Goal: Check status: Check status

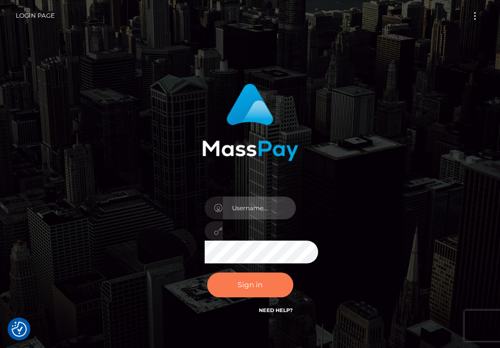
type input "aluasupport"
click at [269, 280] on button "Sign in" at bounding box center [250, 284] width 86 height 25
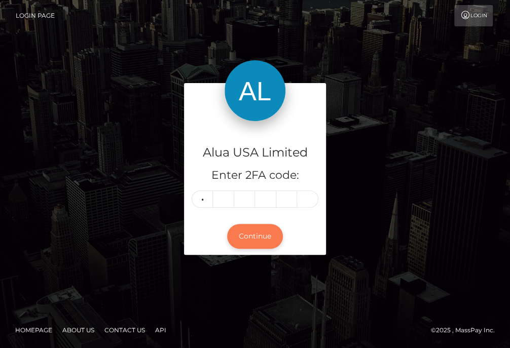
type input "7"
type input "5"
type input "4"
type input "2"
type input "1"
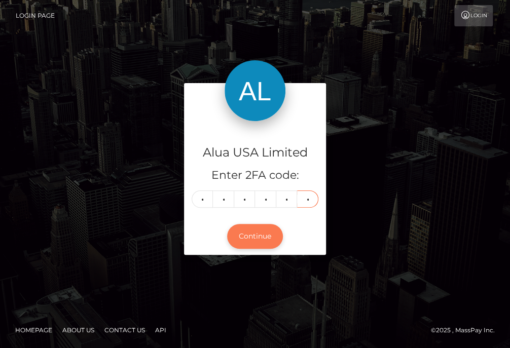
type input "9"
click at [253, 237] on button "Continue" at bounding box center [255, 236] width 56 height 25
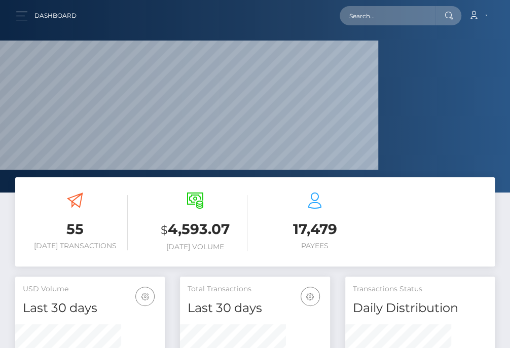
scroll to position [197, 105]
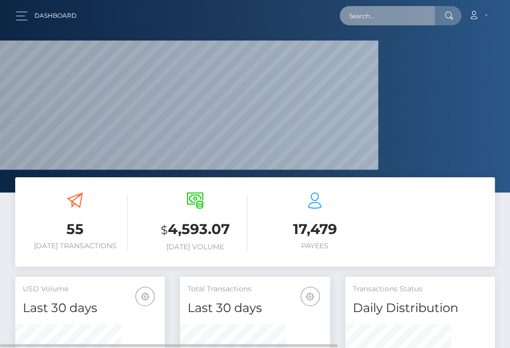
click at [377, 14] on input "text" at bounding box center [386, 15] width 95 height 19
paste input "6867ddeb090885c1b0021aa6"
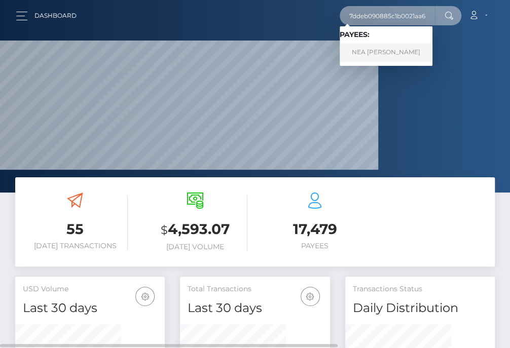
type input "6867ddeb090885c1b0021aa6"
click at [377, 48] on link "NEA ESTEBAN LENTIJA" at bounding box center [385, 52] width 93 height 19
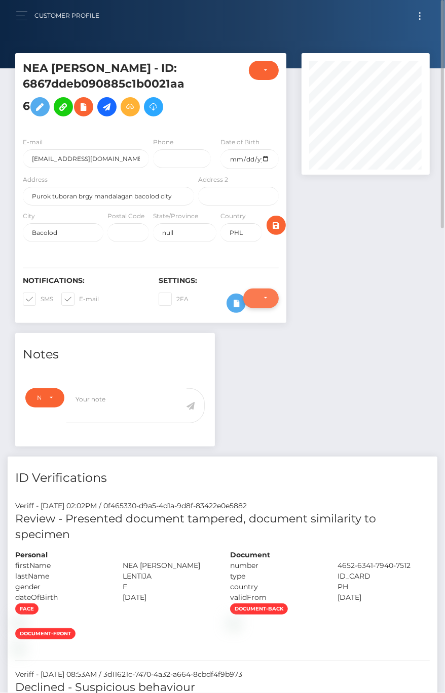
click at [265, 302] on div "Do not require" at bounding box center [260, 298] width 35 height 19
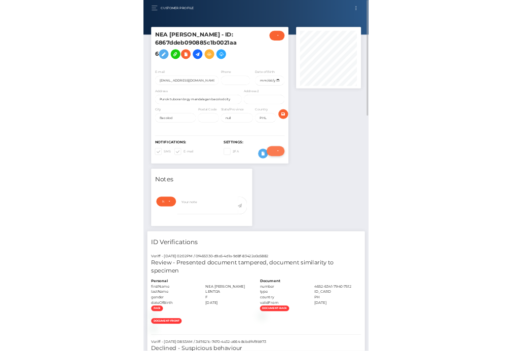
scroll to position [121, 128]
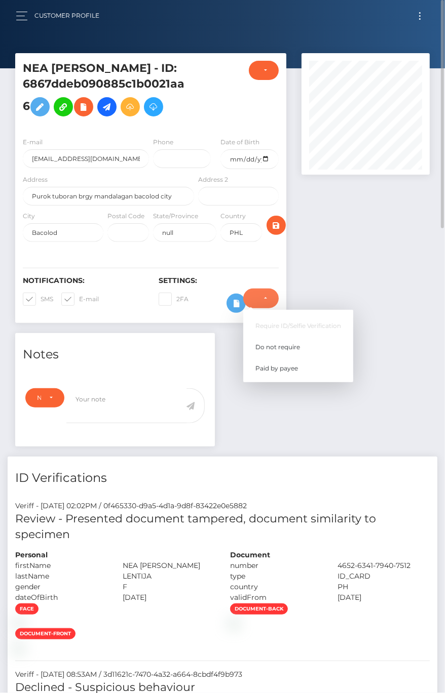
click at [339, 283] on div at bounding box center [365, 193] width 143 height 280
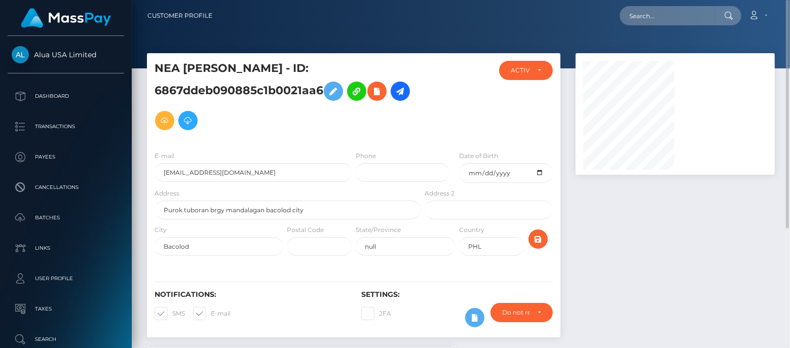
scroll to position [121, 199]
click at [511, 71] on div "ACTIVE" at bounding box center [520, 70] width 19 height 8
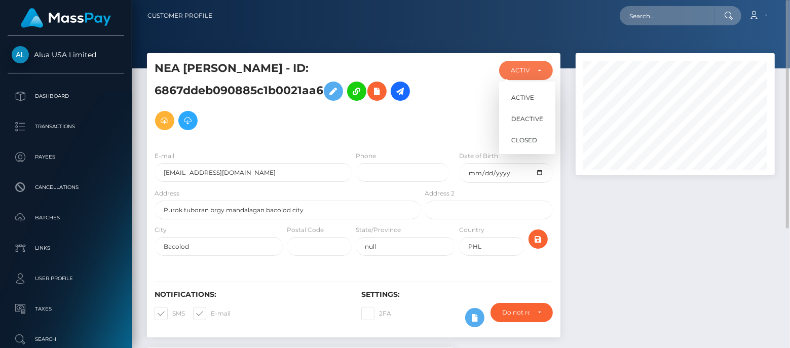
click at [511, 231] on div at bounding box center [675, 200] width 214 height 294
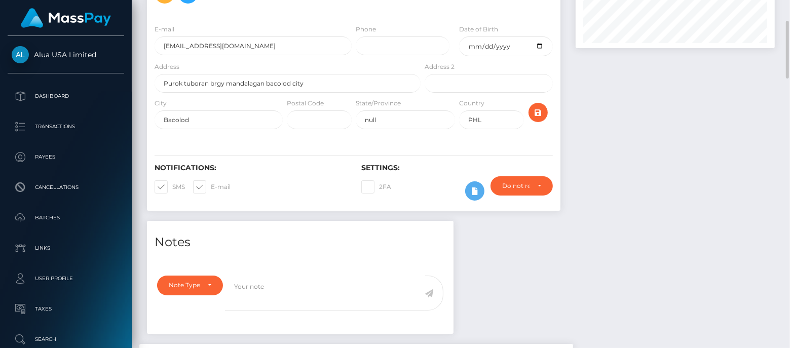
scroll to position [253, 0]
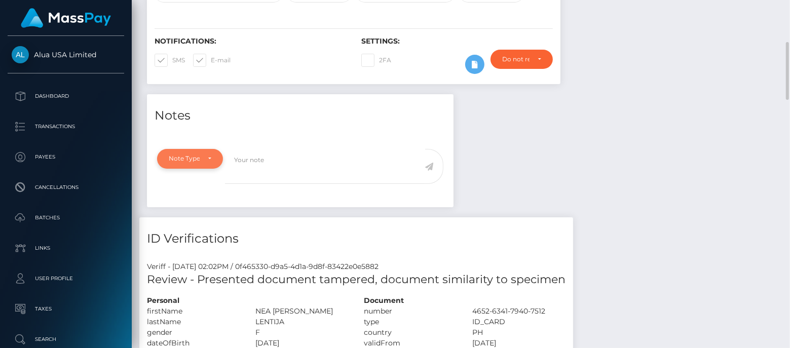
click at [196, 161] on div "Note Type" at bounding box center [184, 158] width 31 height 8
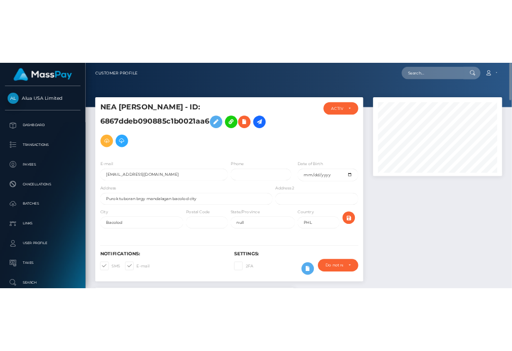
scroll to position [506341, 506356]
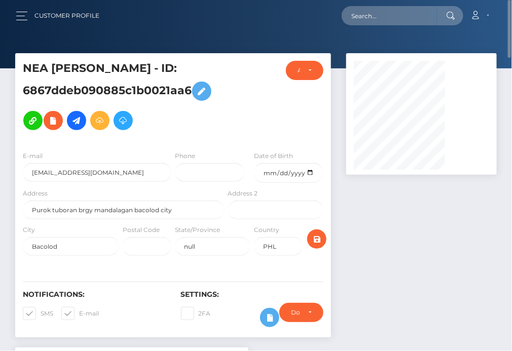
click at [409, 227] on div at bounding box center [421, 200] width 166 height 294
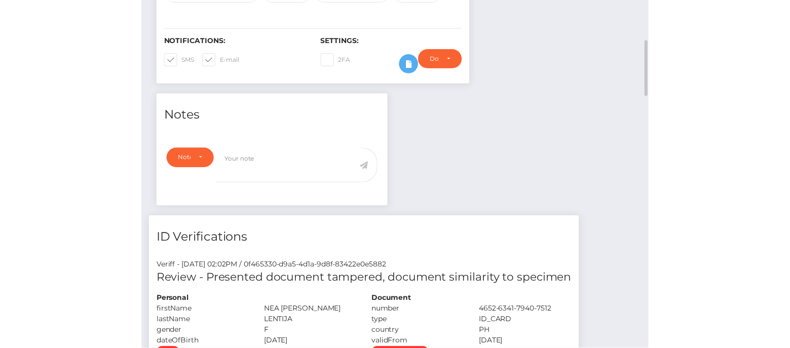
scroll to position [380, 0]
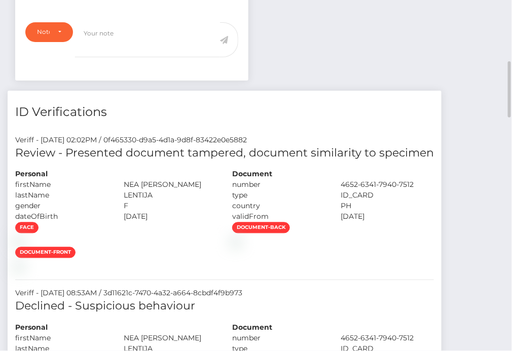
click at [364, 121] on div "ID Verifications" at bounding box center [225, 106] width 434 height 30
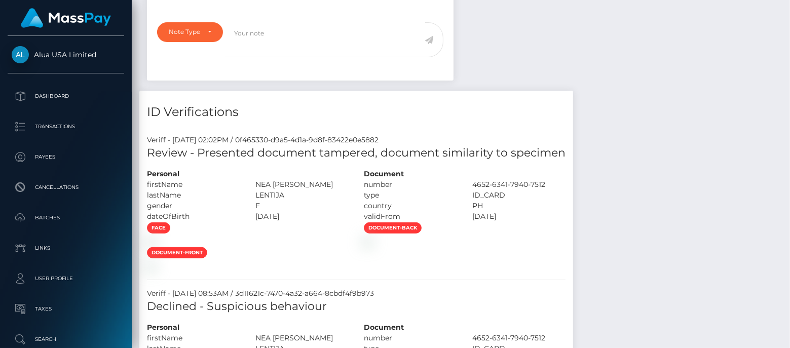
scroll to position [253, 0]
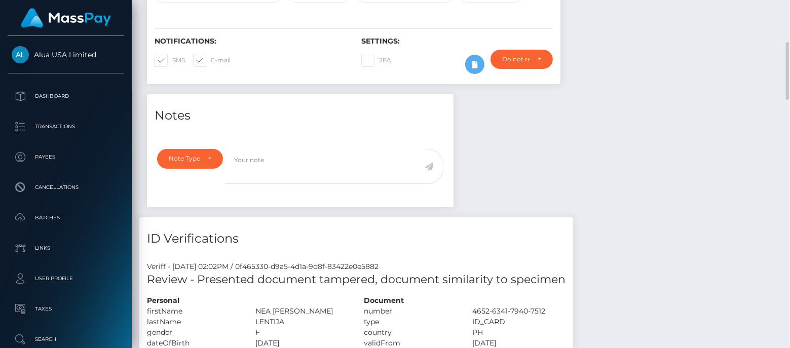
click at [185, 118] on h4 "Notes" at bounding box center [299, 116] width 291 height 18
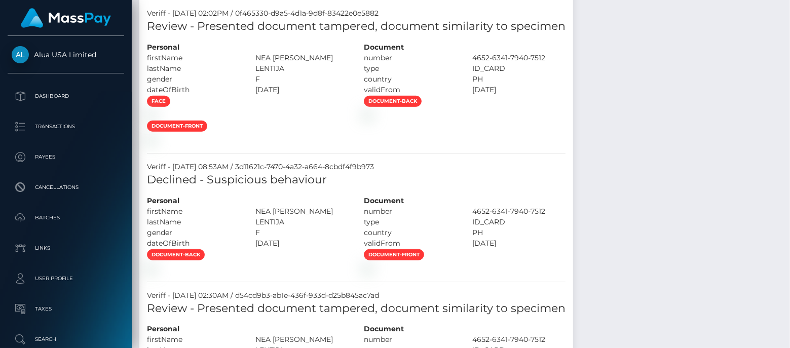
scroll to position [380, 0]
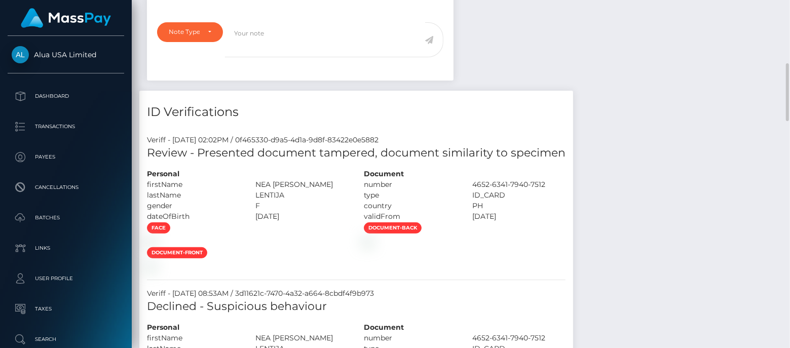
drag, startPoint x: 613, startPoint y: 177, endPoint x: 723, endPoint y: 82, distance: 145.4
click at [511, 82] on div "Notes Note Type Compliance Clear Compliance General Note Type Note Type Complia…" at bounding box center [460, 344] width 643 height 752
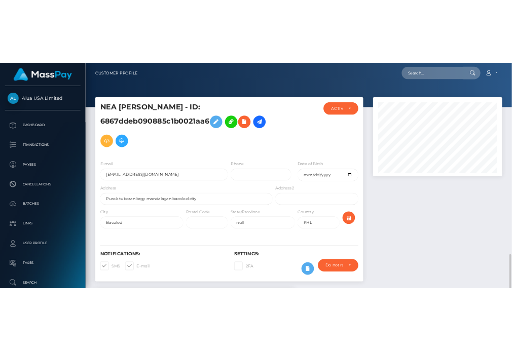
scroll to position [253, 0]
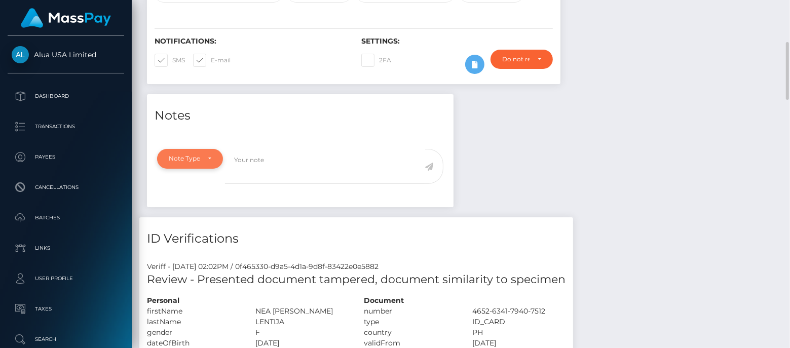
click at [209, 158] on div "Note Type" at bounding box center [190, 158] width 43 height 8
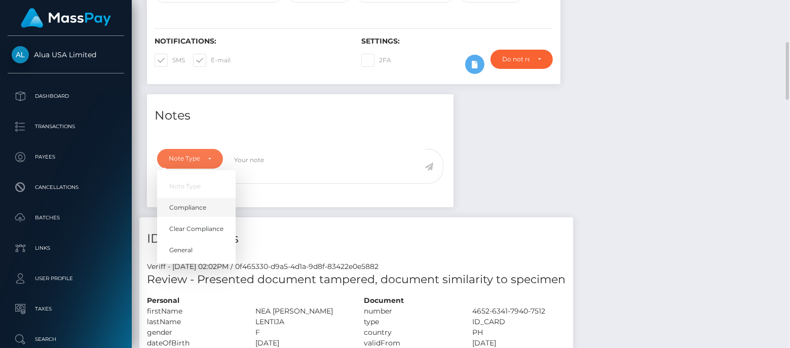
click at [199, 203] on span "Compliance" at bounding box center [187, 207] width 37 height 9
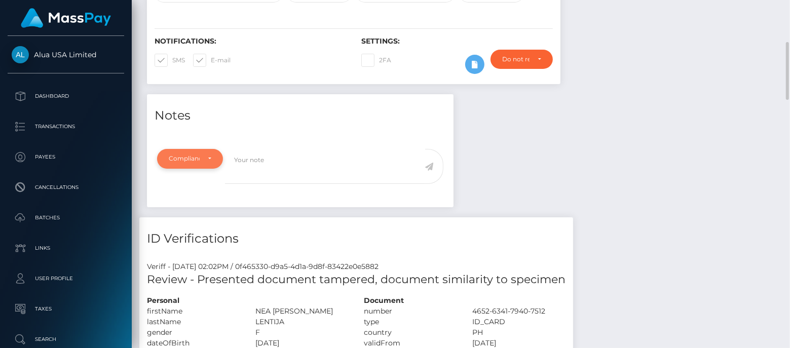
click at [208, 160] on div "Compliance" at bounding box center [190, 158] width 43 height 8
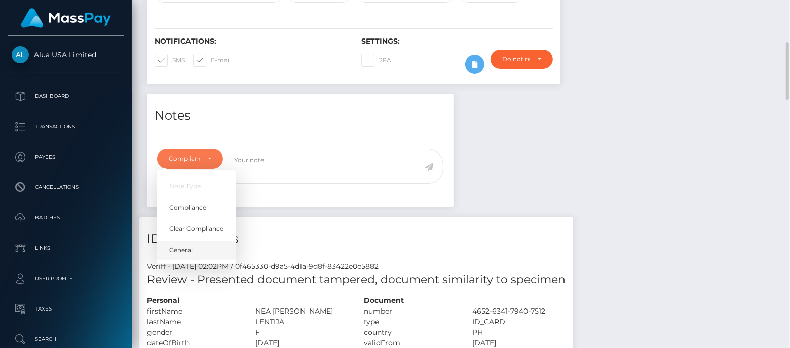
drag, startPoint x: 188, startPoint y: 248, endPoint x: 243, endPoint y: 266, distance: 57.5
click at [188, 248] on span "General" at bounding box center [180, 250] width 23 height 9
select select "GENERAL"
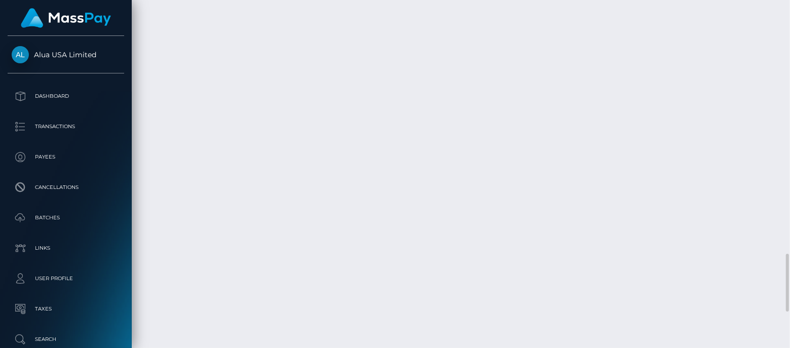
scroll to position [1740, 0]
